Goal: Task Accomplishment & Management: Manage account settings

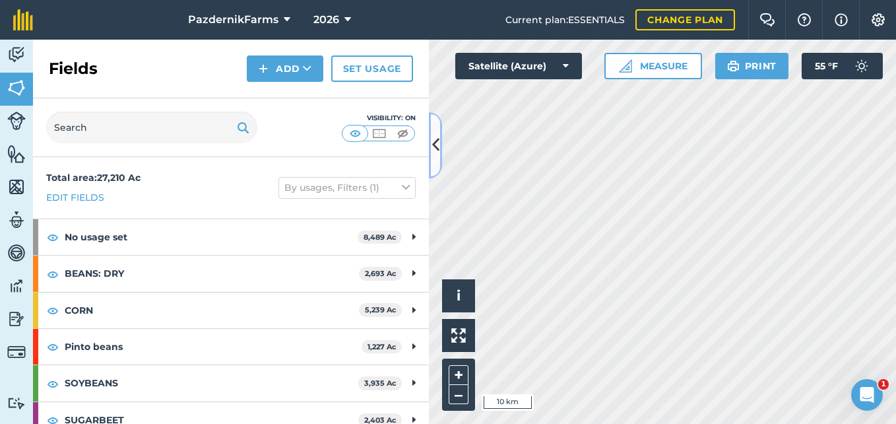
click at [436, 145] on icon at bounding box center [435, 144] width 7 height 23
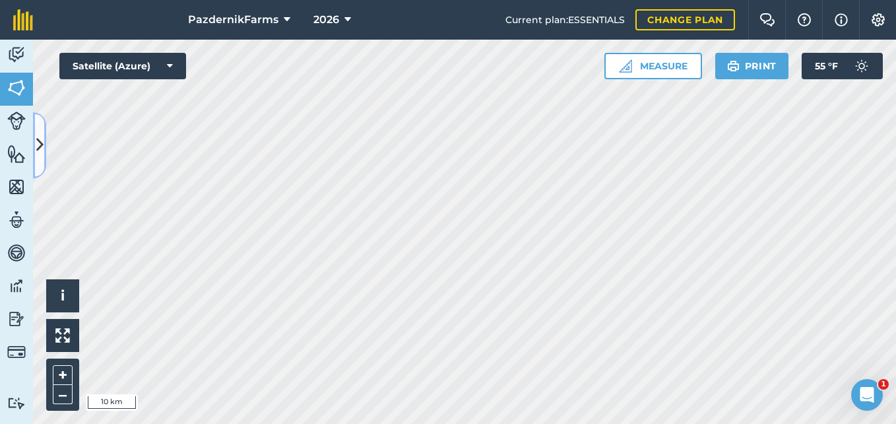
click at [33, 112] on button at bounding box center [39, 145] width 13 height 66
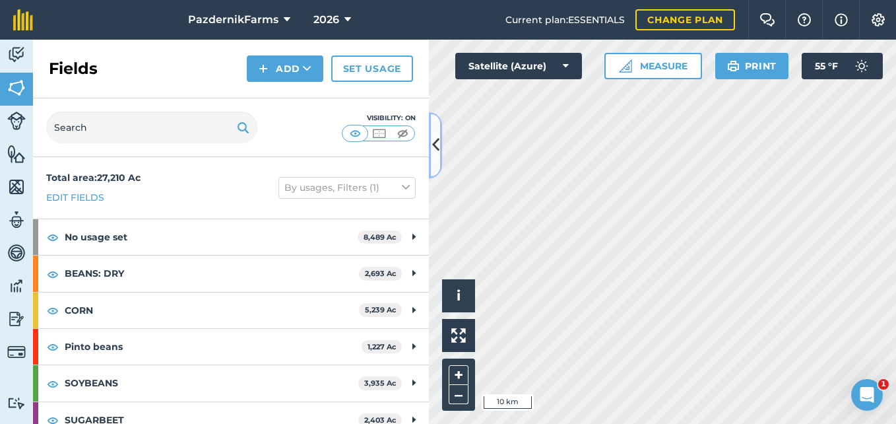
click at [436, 133] on button at bounding box center [435, 145] width 13 height 66
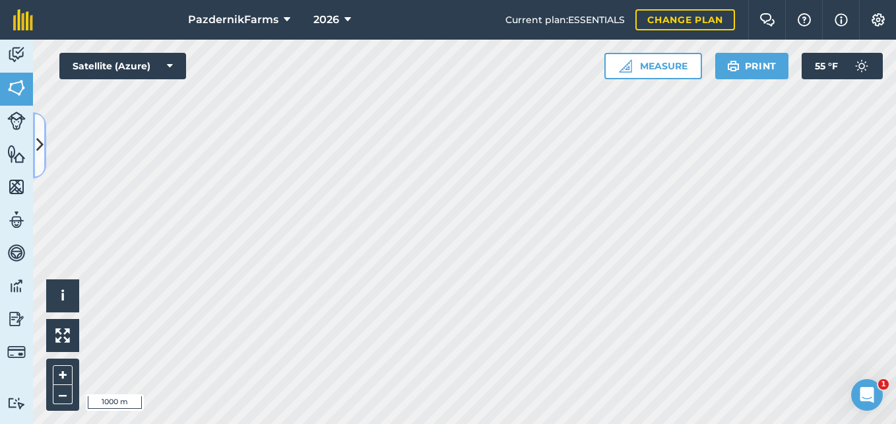
click at [41, 149] on icon at bounding box center [39, 144] width 7 height 23
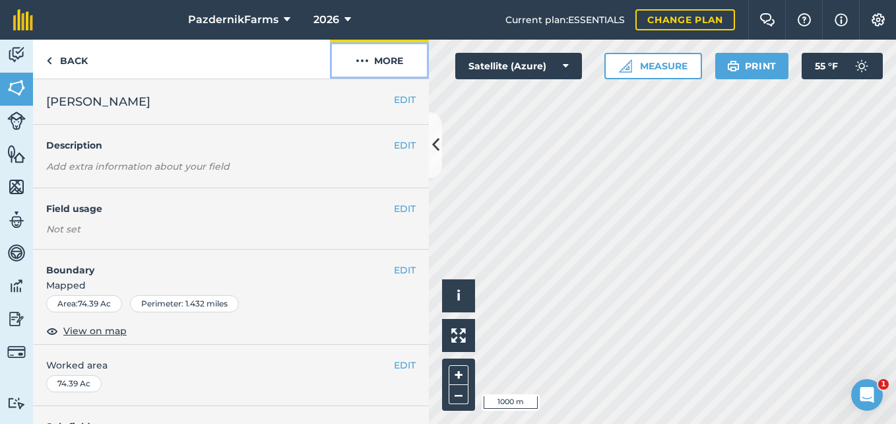
click at [362, 67] on img at bounding box center [362, 61] width 13 height 16
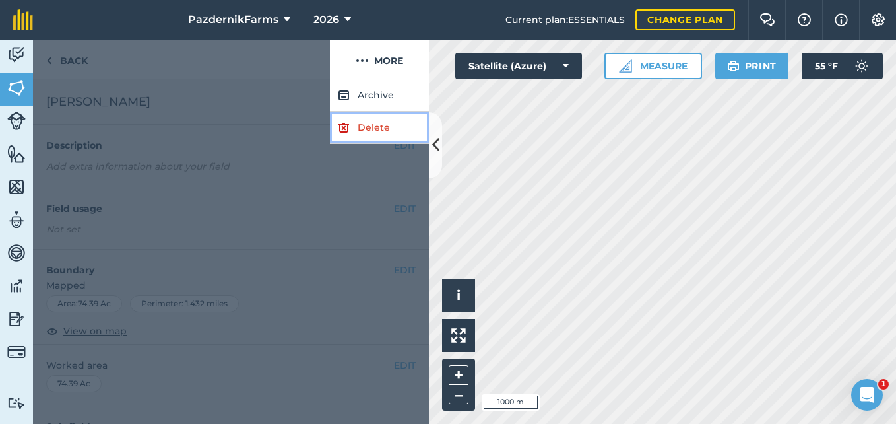
click at [353, 124] on link "Delete" at bounding box center [379, 127] width 99 height 32
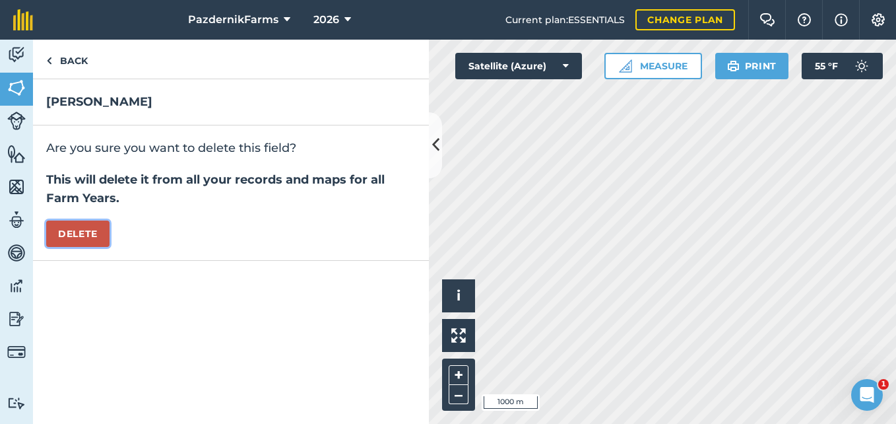
click at [80, 235] on button "Delete" at bounding box center [77, 233] width 63 height 26
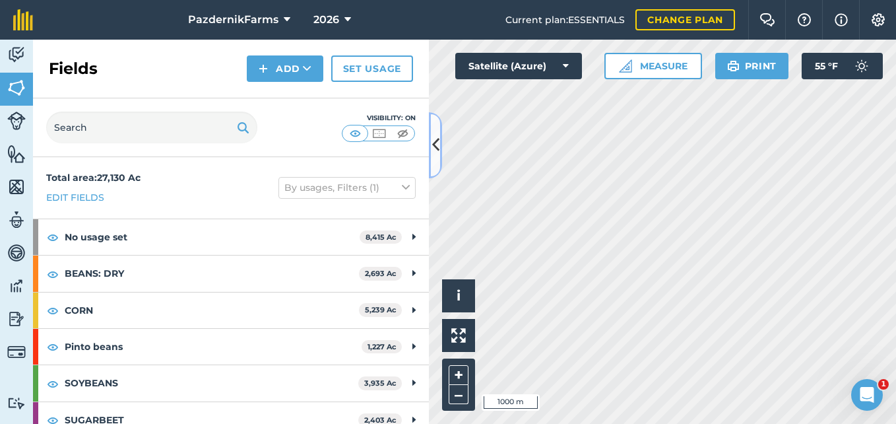
click at [432, 152] on icon at bounding box center [435, 144] width 7 height 23
